Goal: Information Seeking & Learning: Check status

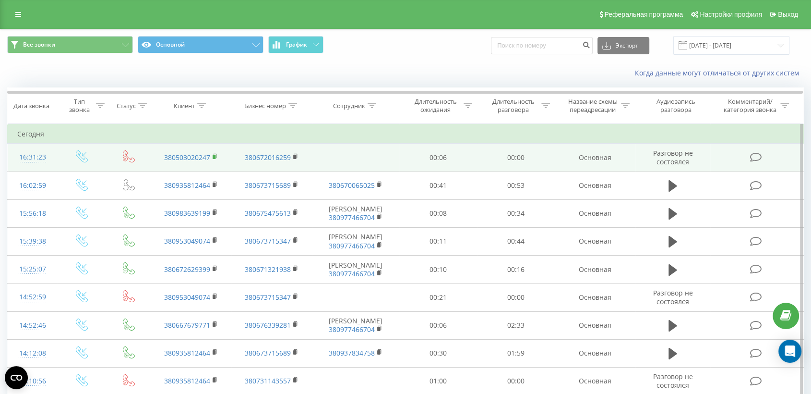
click at [214, 157] on rect at bounding box center [214, 157] width 3 height 4
click at [729, 160] on td at bounding box center [757, 158] width 93 height 28
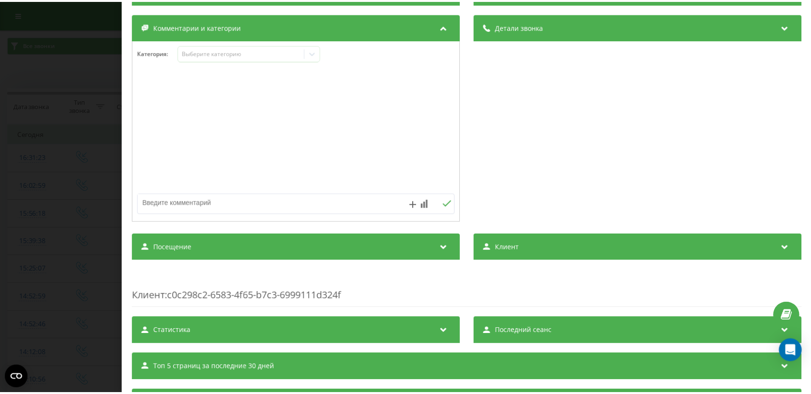
scroll to position [114, 0]
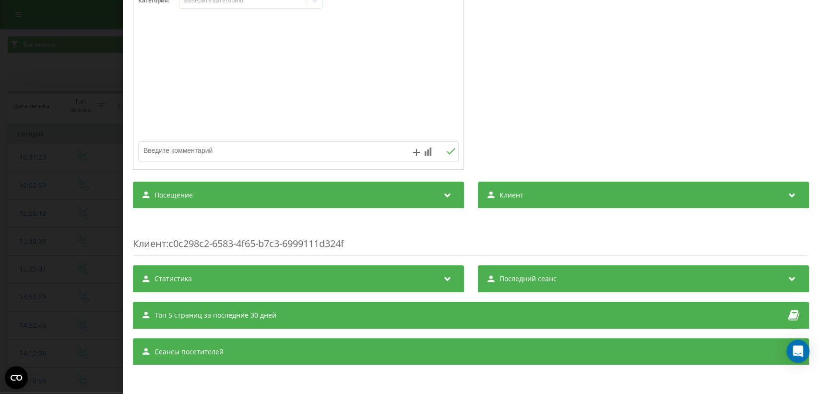
click at [290, 193] on div "Посещение" at bounding box center [298, 194] width 331 height 27
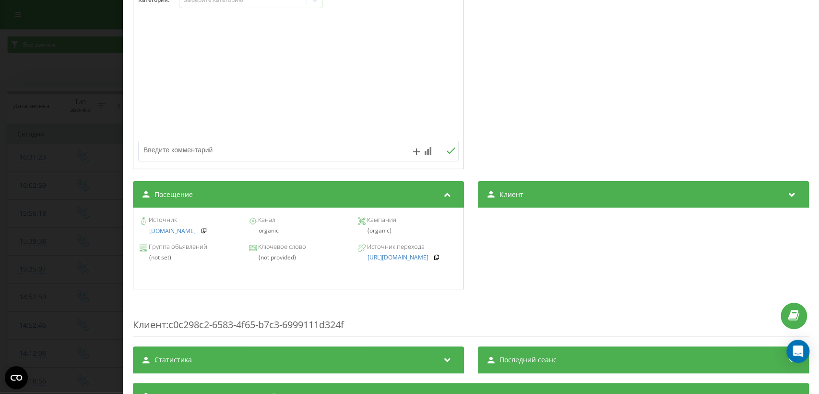
drag, startPoint x: 58, startPoint y: 149, endPoint x: 63, endPoint y: 64, distance: 85.2
click at [58, 149] on div "Звонок : ua9_-1755696683.1619451 Транскрипция Для анализа AI будущих звонков на…" at bounding box center [409, 197] width 819 height 394
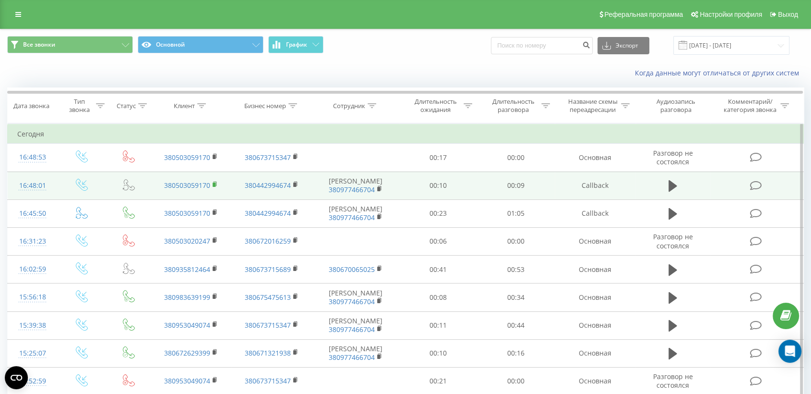
click at [217, 183] on icon at bounding box center [215, 184] width 5 height 7
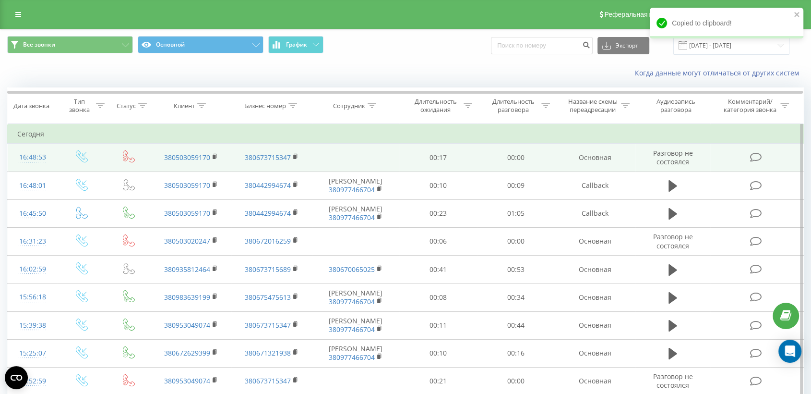
click at [721, 159] on td at bounding box center [757, 158] width 93 height 28
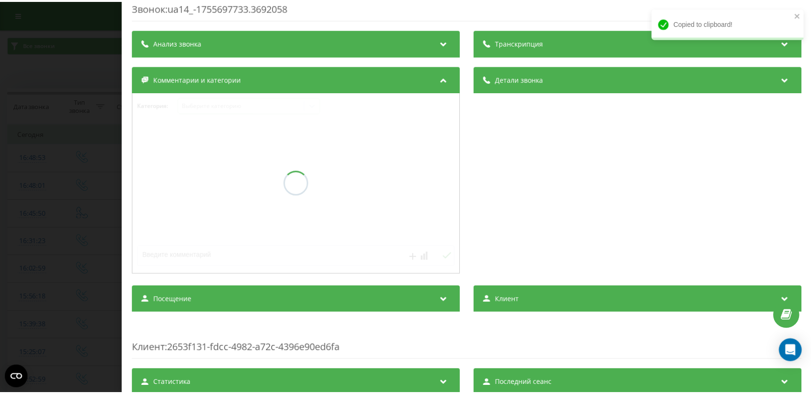
scroll to position [12, 0]
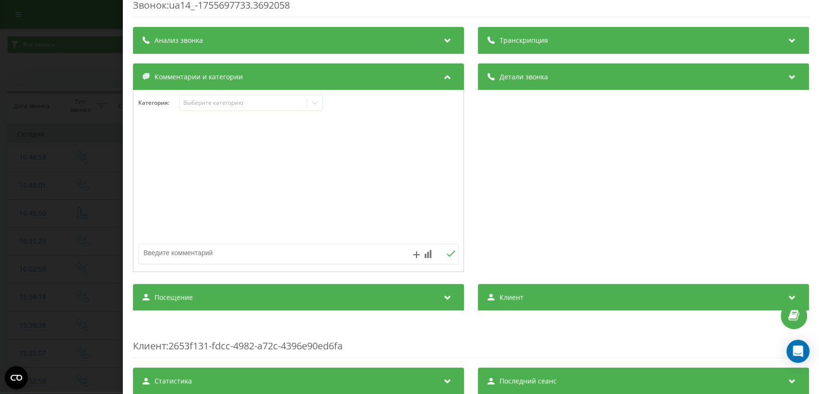
click at [375, 296] on div "Посещение" at bounding box center [298, 297] width 331 height 27
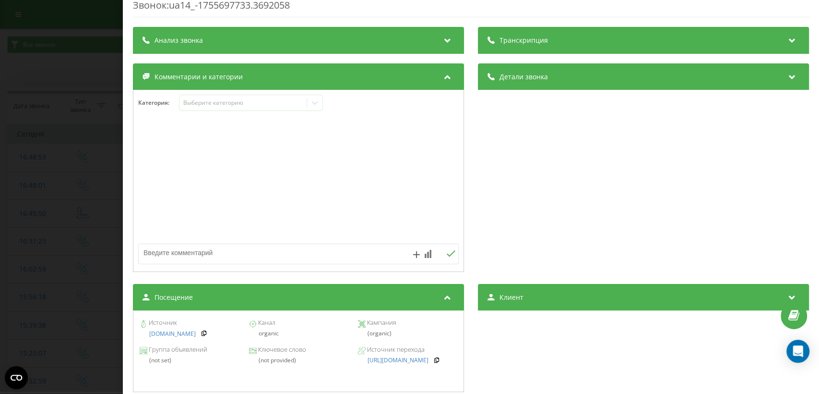
click at [62, 212] on div "Звонок : ua14_-1755697733.3692058 Транскрипция Для анализа AI будущих звонков н…" at bounding box center [409, 197] width 819 height 394
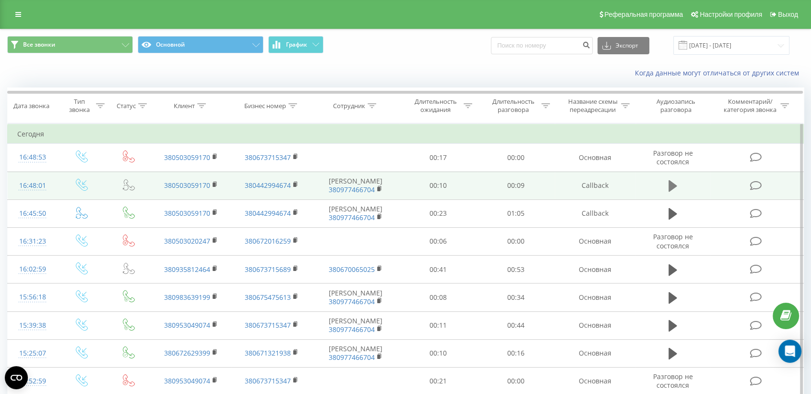
click at [672, 184] on icon at bounding box center [673, 186] width 9 height 12
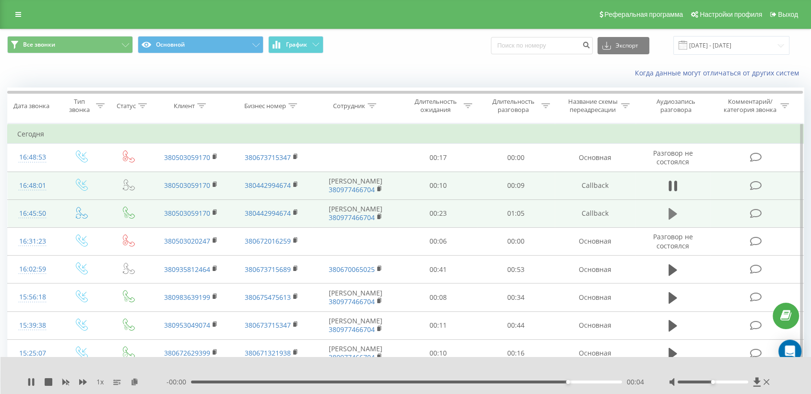
click at [673, 211] on icon at bounding box center [673, 214] width 9 height 12
click at [234, 380] on div "00:07" at bounding box center [406, 381] width 431 height 3
click at [254, 380] on div "00:08" at bounding box center [406, 381] width 431 height 3
click at [299, 380] on div "00:12" at bounding box center [406, 381] width 431 height 3
click at [756, 381] on icon at bounding box center [756, 381] width 7 height 9
